Goal: Task Accomplishment & Management: Manage account settings

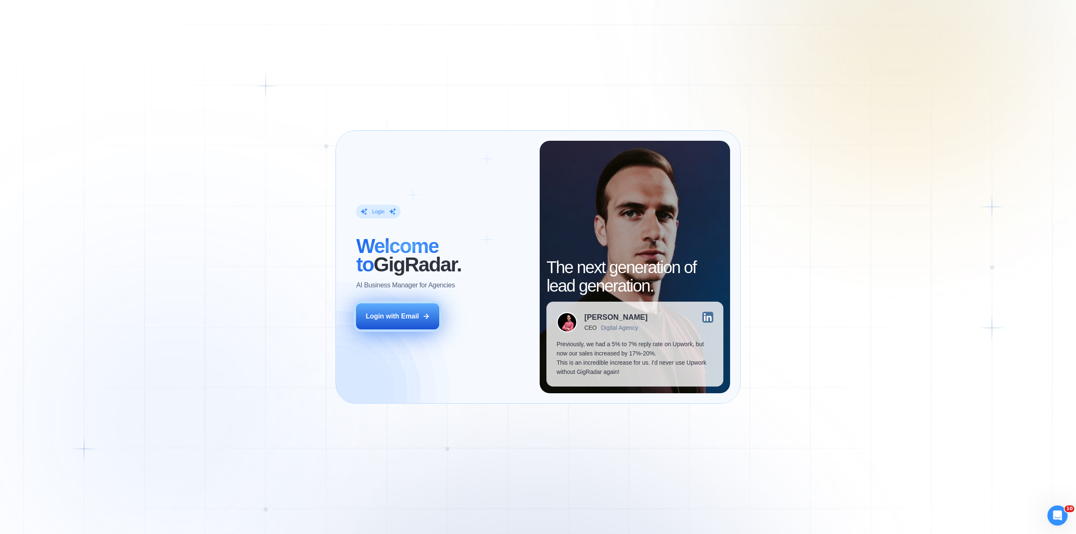
click at [409, 322] on button "Login with Email" at bounding box center [397, 317] width 83 height 26
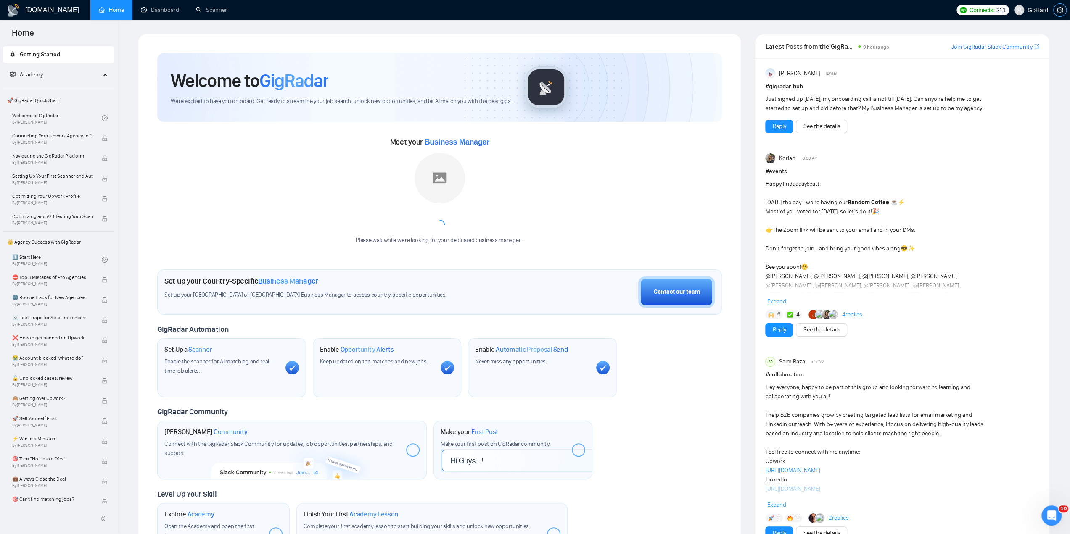
click at [1058, 9] on icon "setting" at bounding box center [1059, 10] width 7 height 7
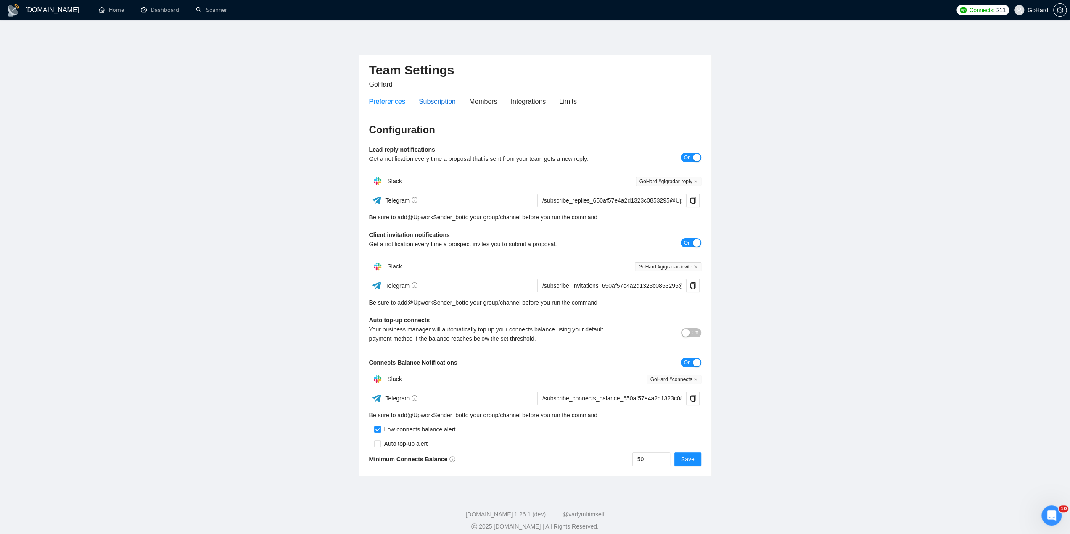
click at [439, 103] on div "Subscription" at bounding box center [437, 101] width 37 height 11
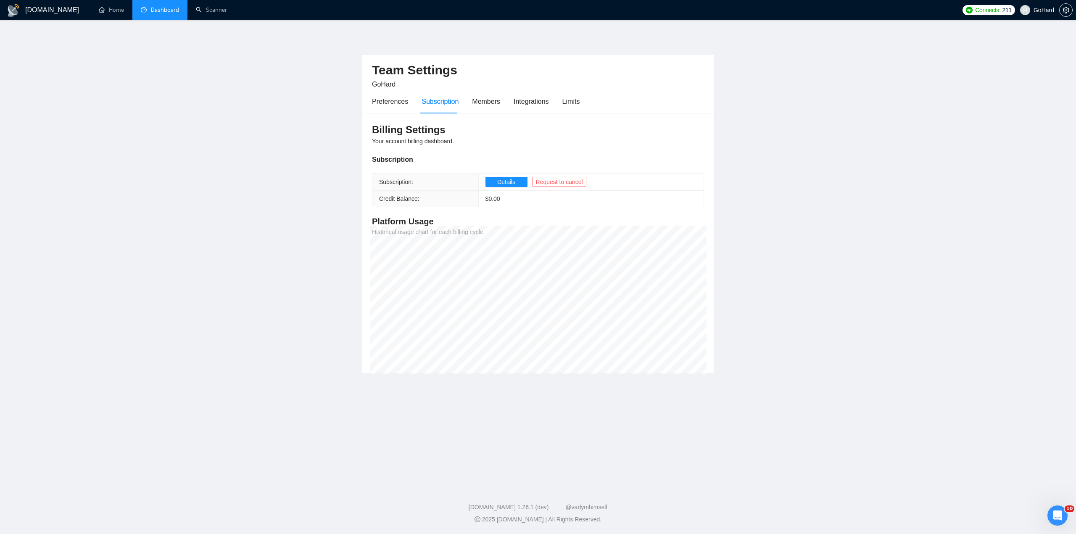
click at [167, 9] on link "Dashboard" at bounding box center [160, 9] width 38 height 7
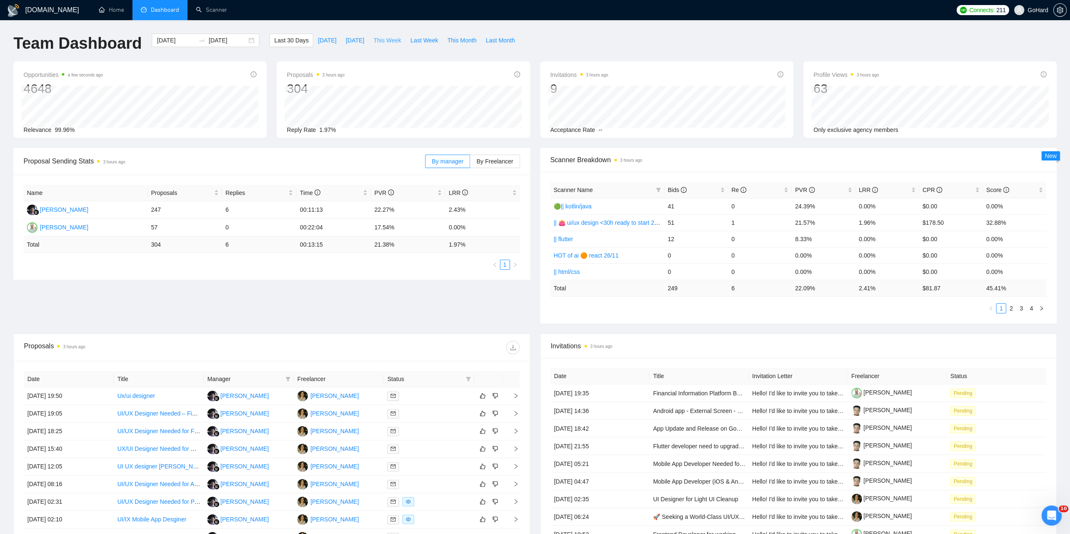
click at [389, 37] on span "This Week" at bounding box center [387, 40] width 28 height 9
type input "2025-09-15"
type input "2025-09-21"
